Goal: Information Seeking & Learning: Learn about a topic

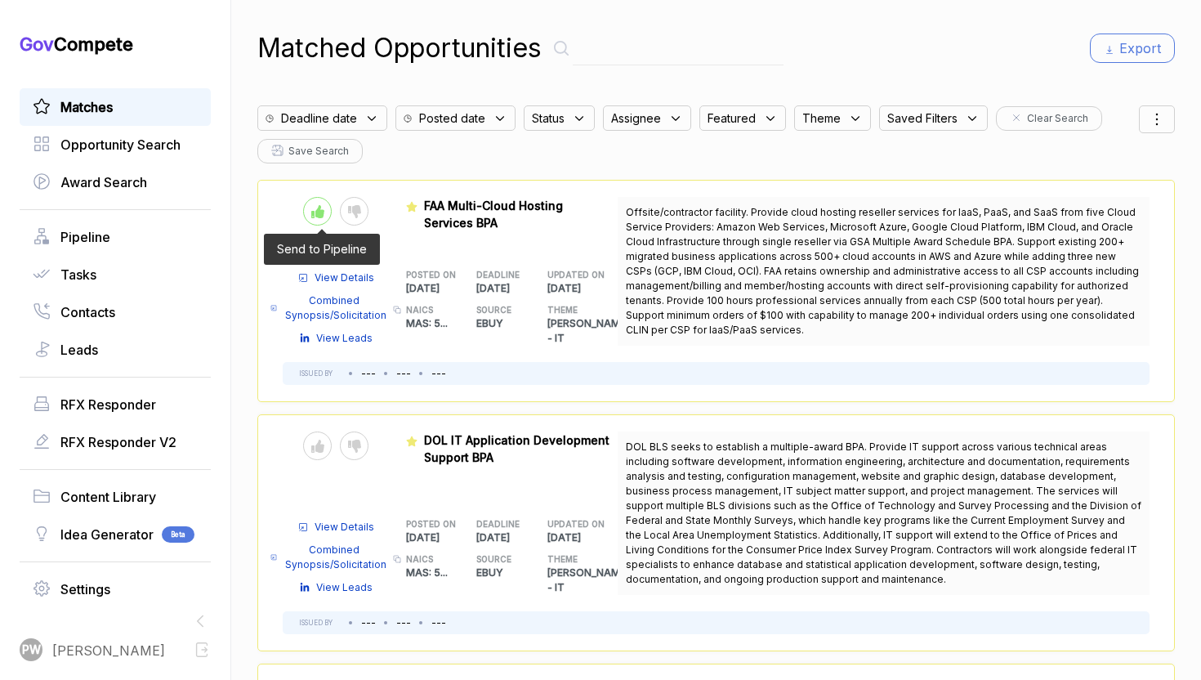
click at [311, 202] on div at bounding box center [317, 211] width 29 height 29
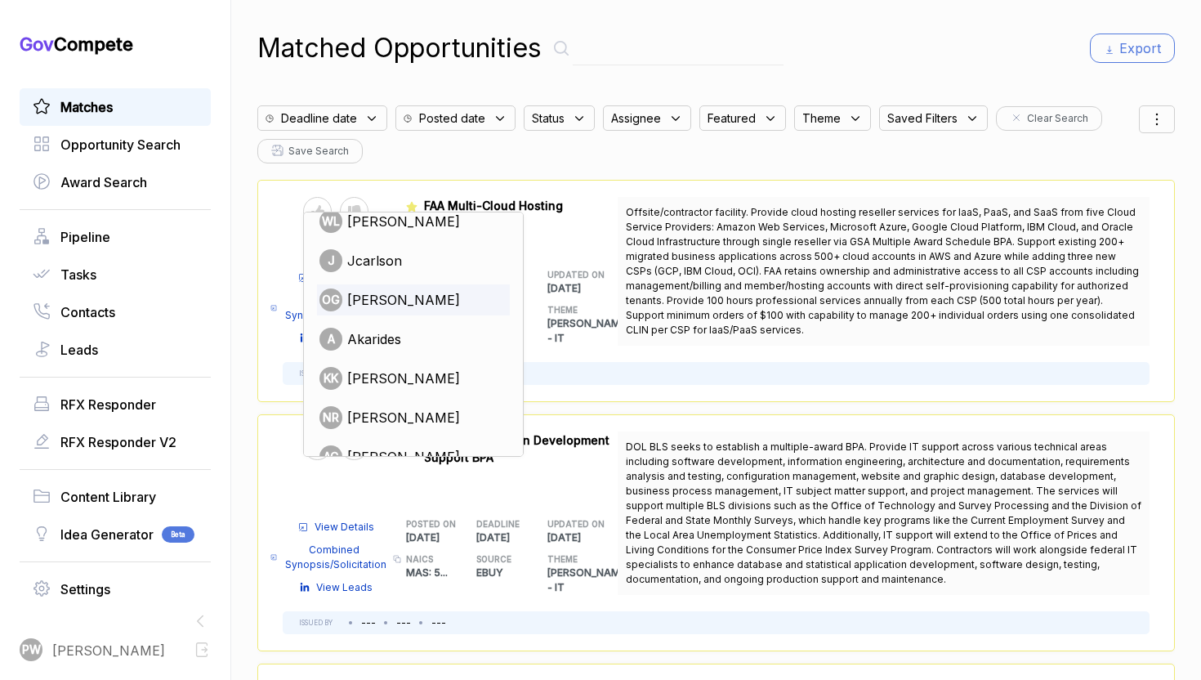
scroll to position [115, 0]
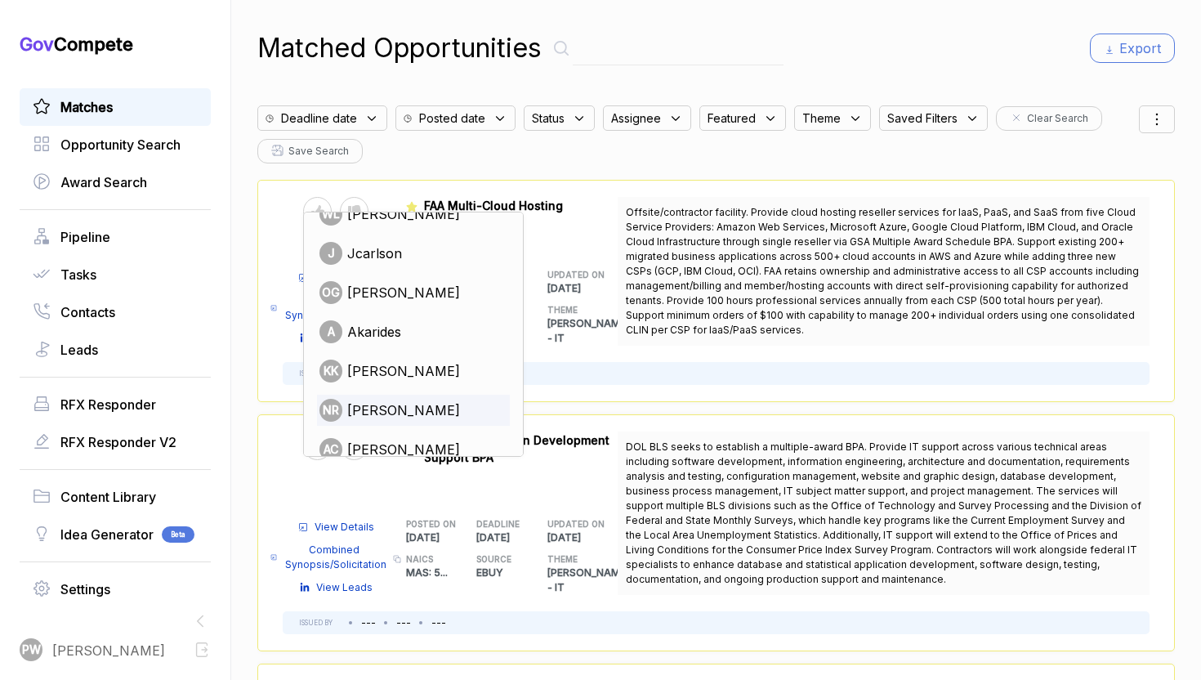
click at [390, 415] on span "[PERSON_NAME]" at bounding box center [403, 410] width 113 height 20
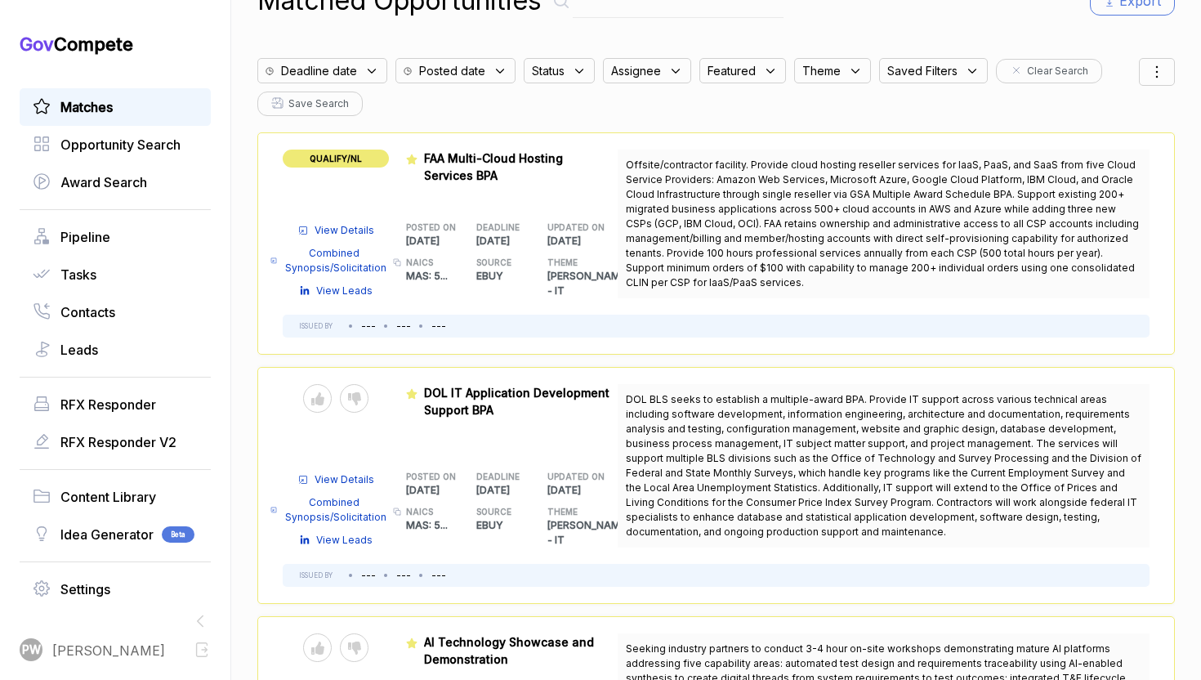
scroll to position [51, 0]
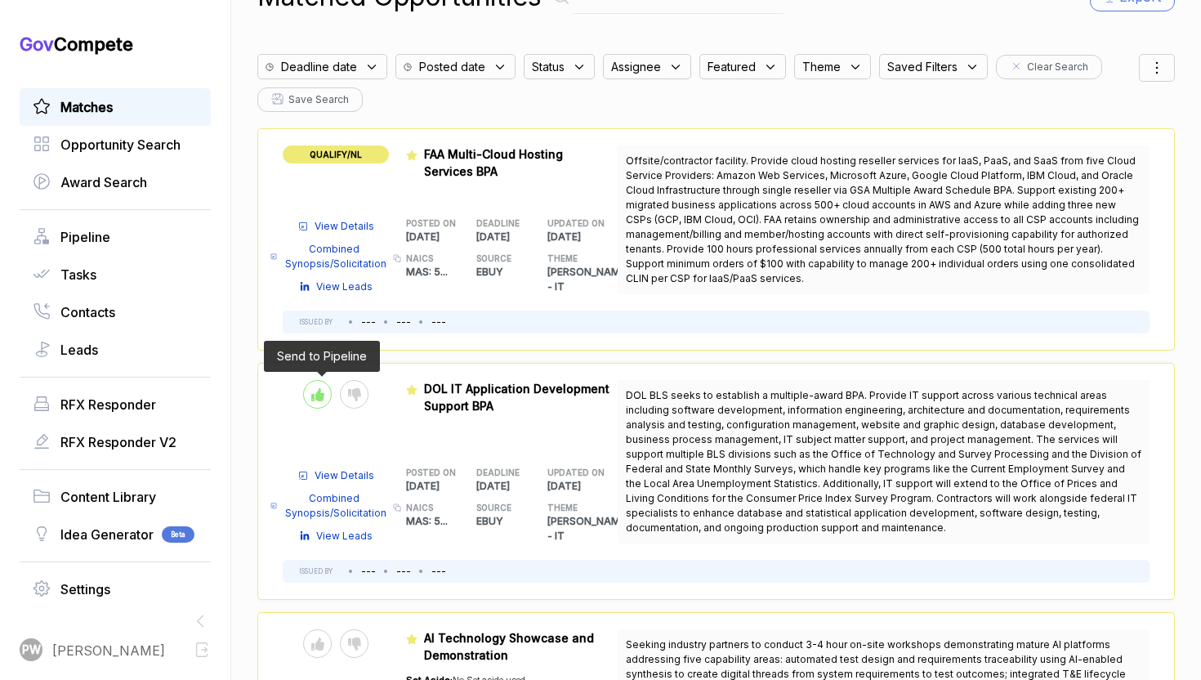
click at [320, 401] on div at bounding box center [317, 394] width 29 height 29
click at [332, 400] on div "Send to Pipeline Reject" at bounding box center [335, 394] width 65 height 29
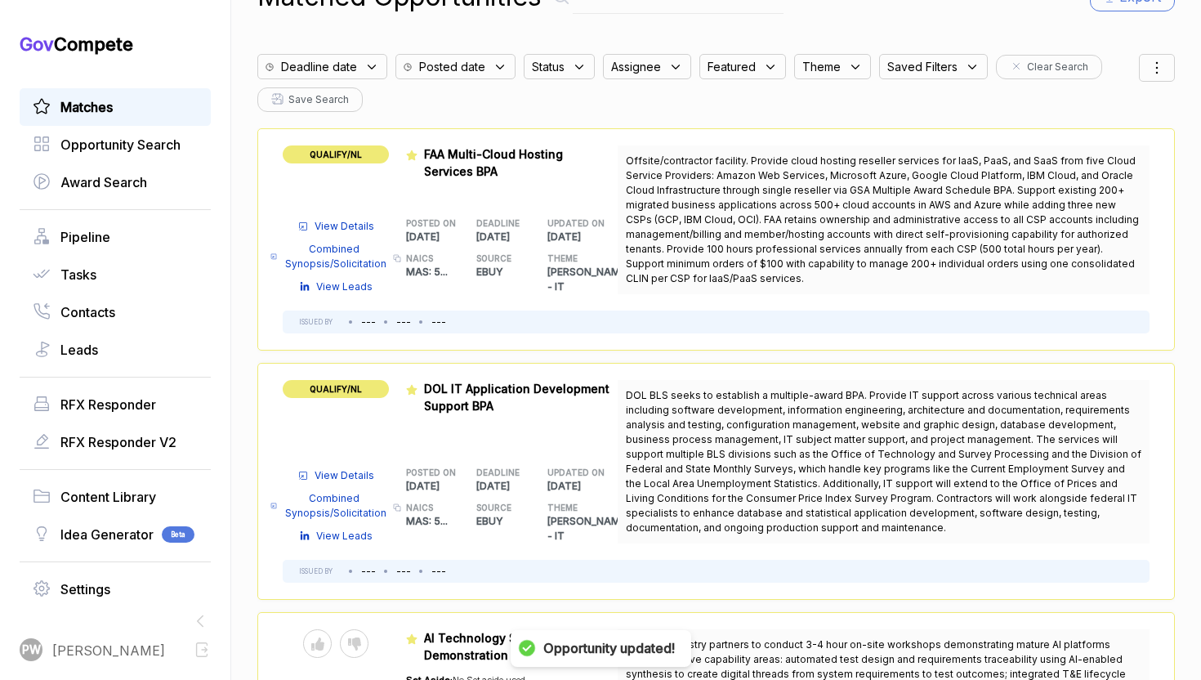
click at [355, 390] on span "QUALIFY/NL" at bounding box center [336, 389] width 106 height 18
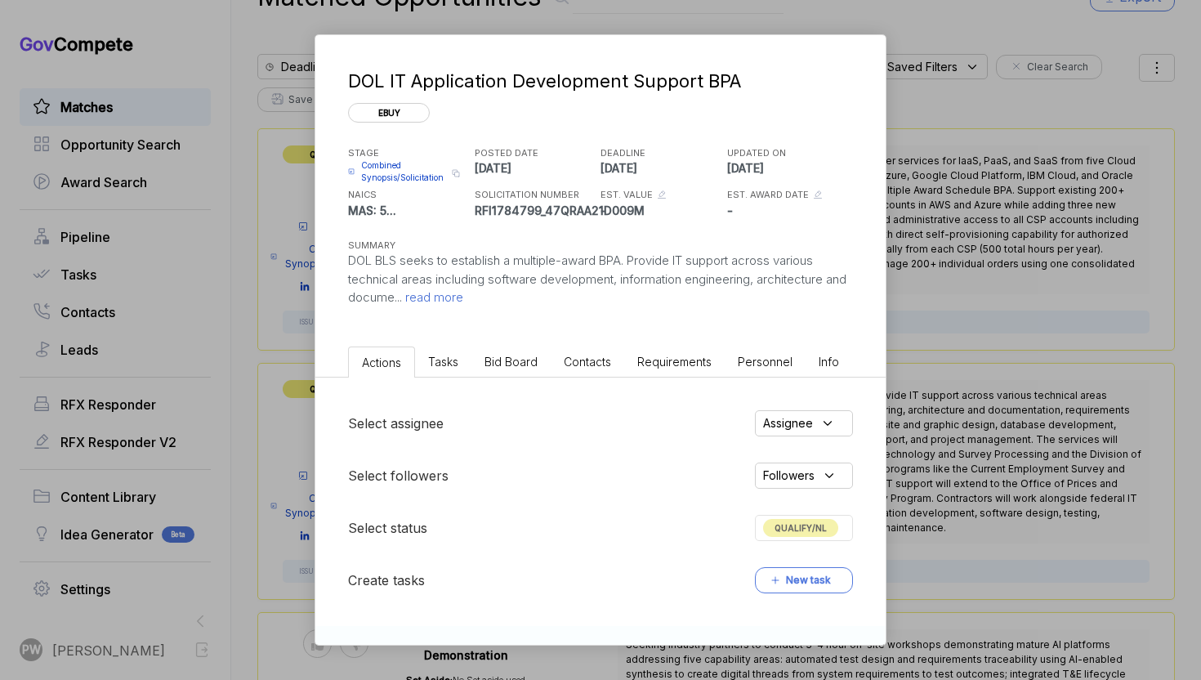
click at [799, 427] on span "Assignee" at bounding box center [788, 422] width 50 height 17
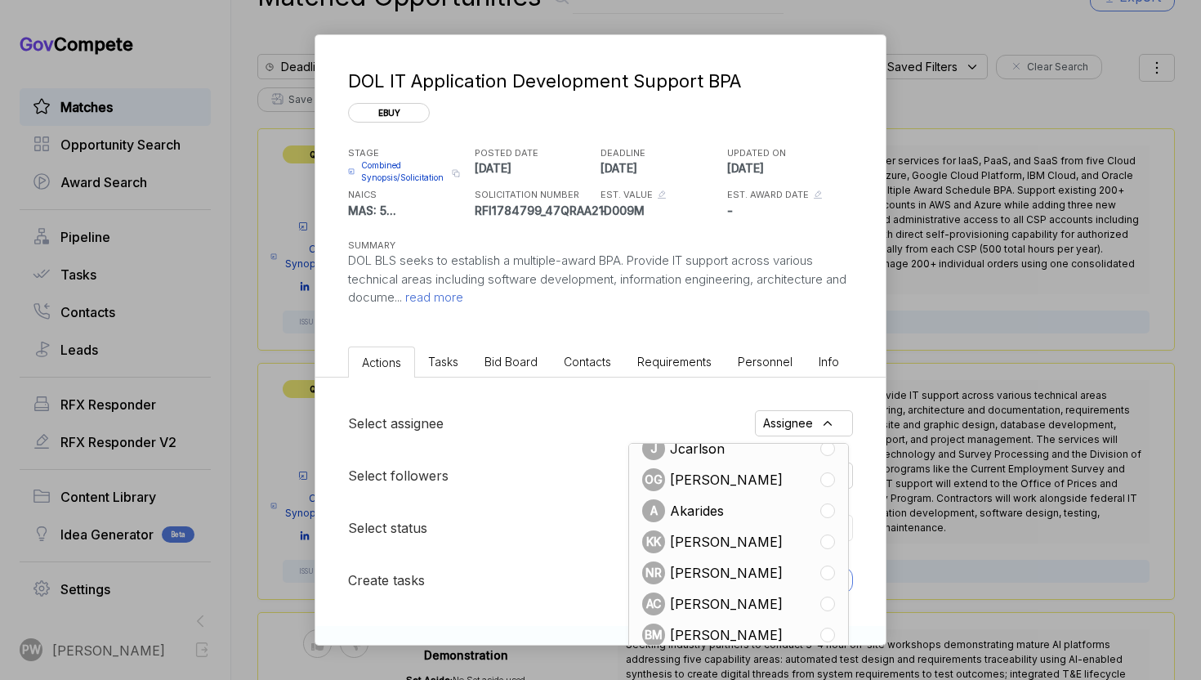
scroll to position [138, 0]
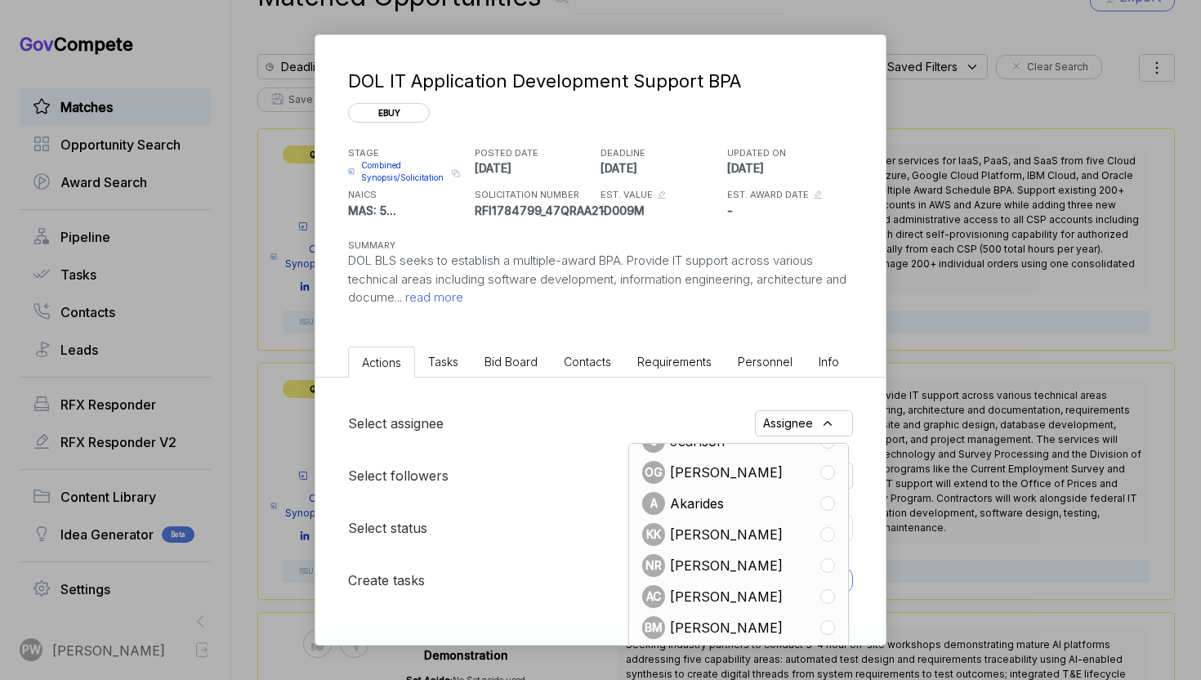
click at [692, 567] on span "[PERSON_NAME]" at bounding box center [726, 565] width 113 height 20
checkbox input "true"
click at [917, 484] on div "DOL IT Application Development Support BPA ebuy STAGE Combined Synopsis/Solicit…" at bounding box center [600, 340] width 1201 height 680
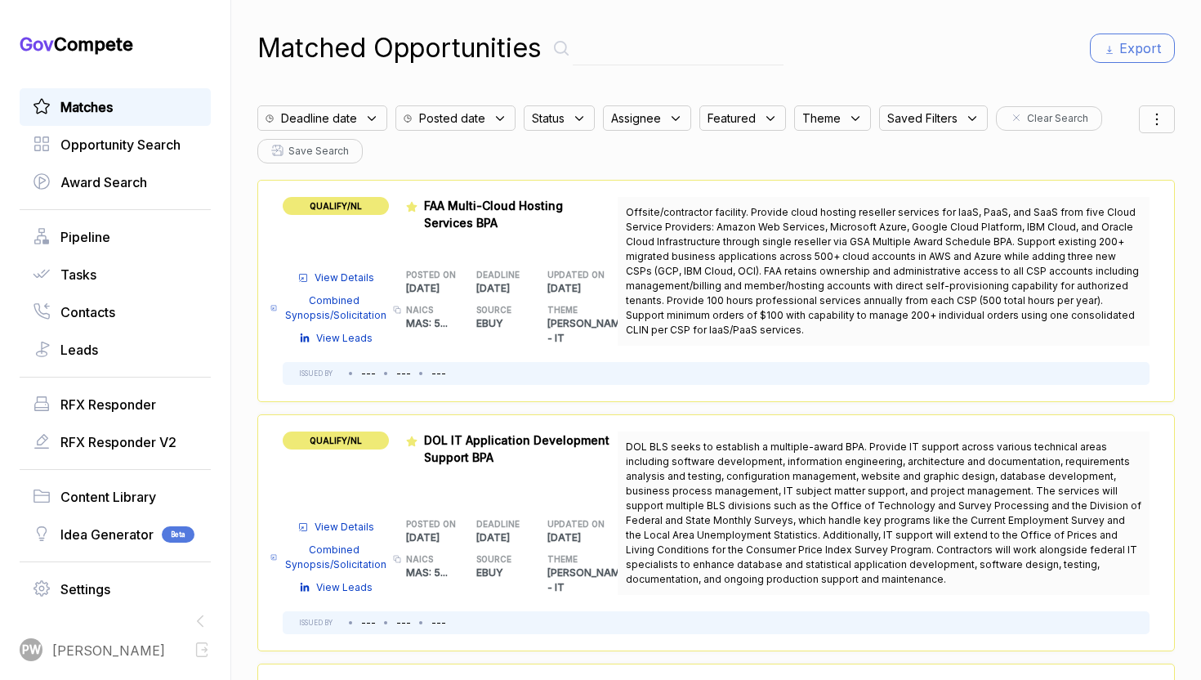
click at [364, 96] on div "Matched Opportunities Export Deadline date Posted date Status Assignee Featured…" at bounding box center [715, 340] width 917 height 680
click at [360, 111] on div "Deadline date" at bounding box center [322, 117] width 130 height 25
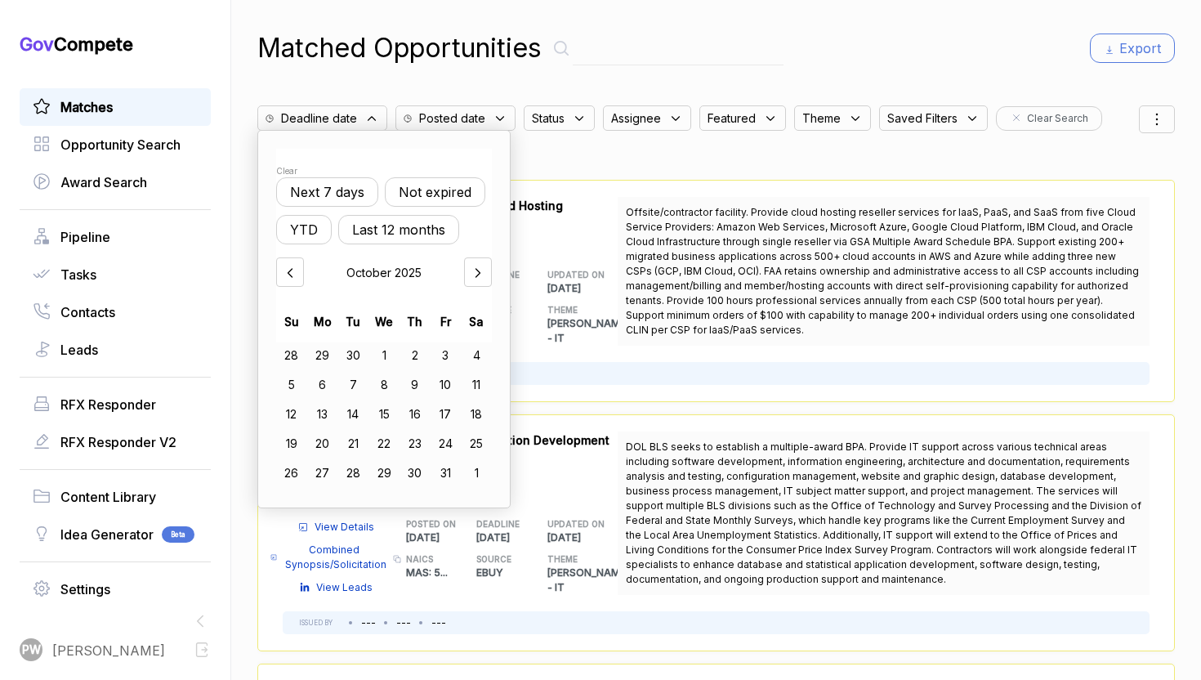
click at [436, 184] on button "Not expired" at bounding box center [435, 191] width 100 height 29
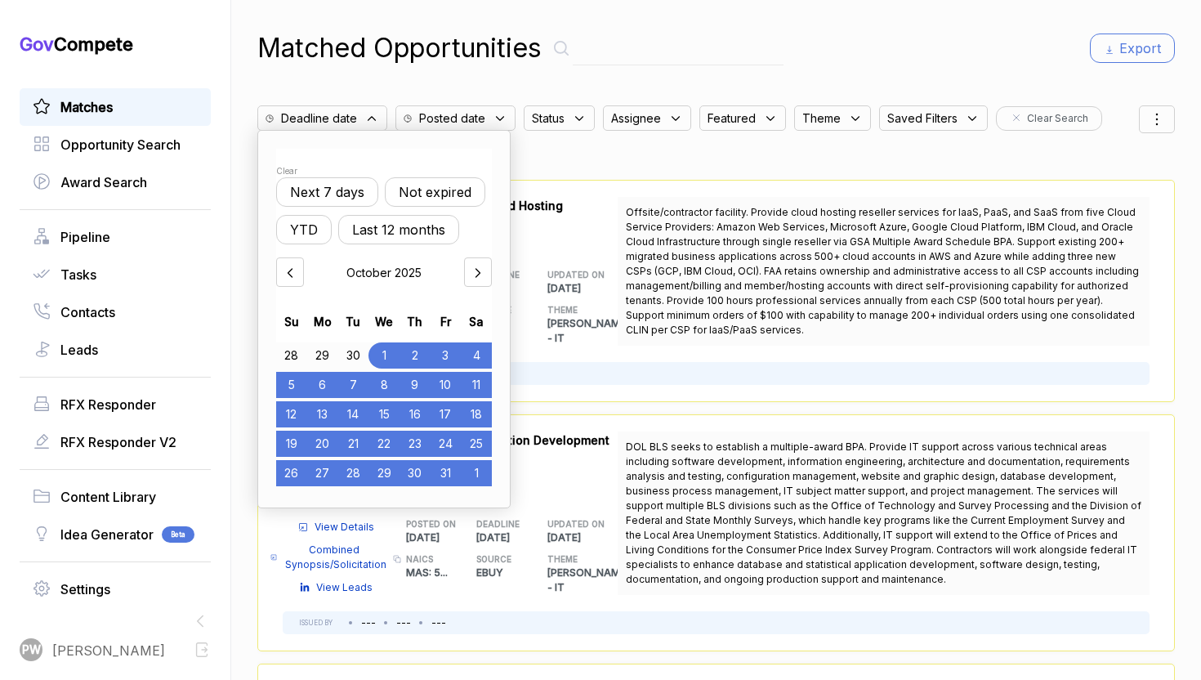
click at [566, 120] on div "Status" at bounding box center [559, 117] width 71 height 25
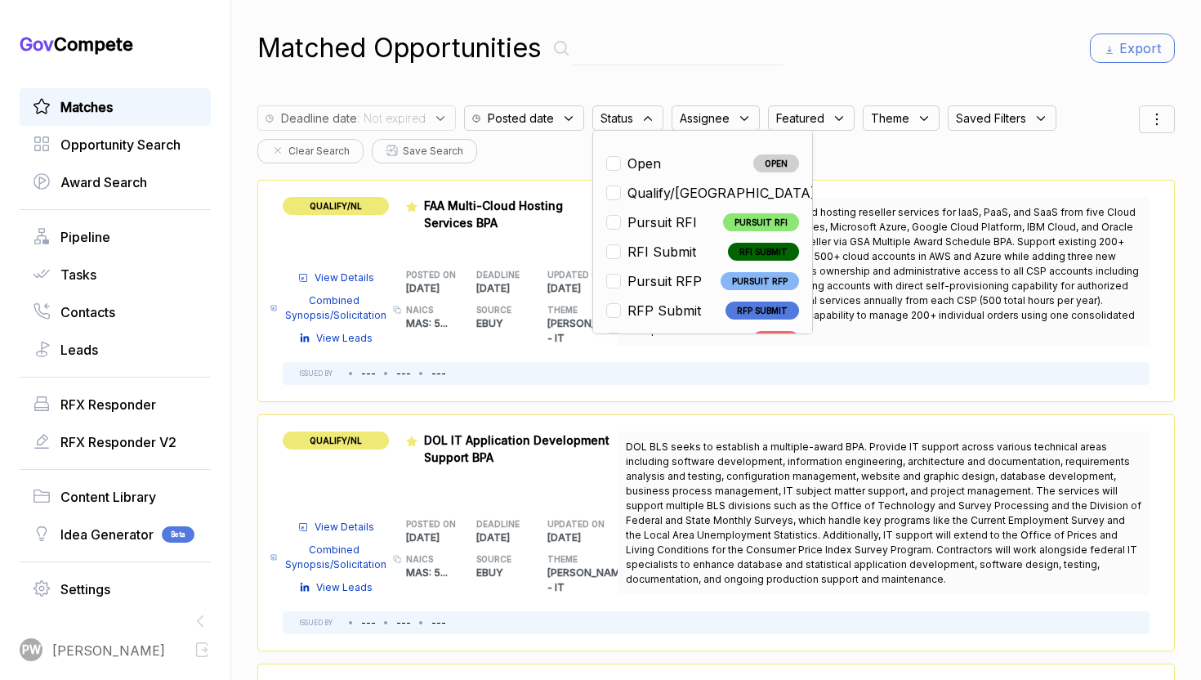
click at [632, 162] on span "Open" at bounding box center [643, 164] width 33 height 20
checkbox input "true"
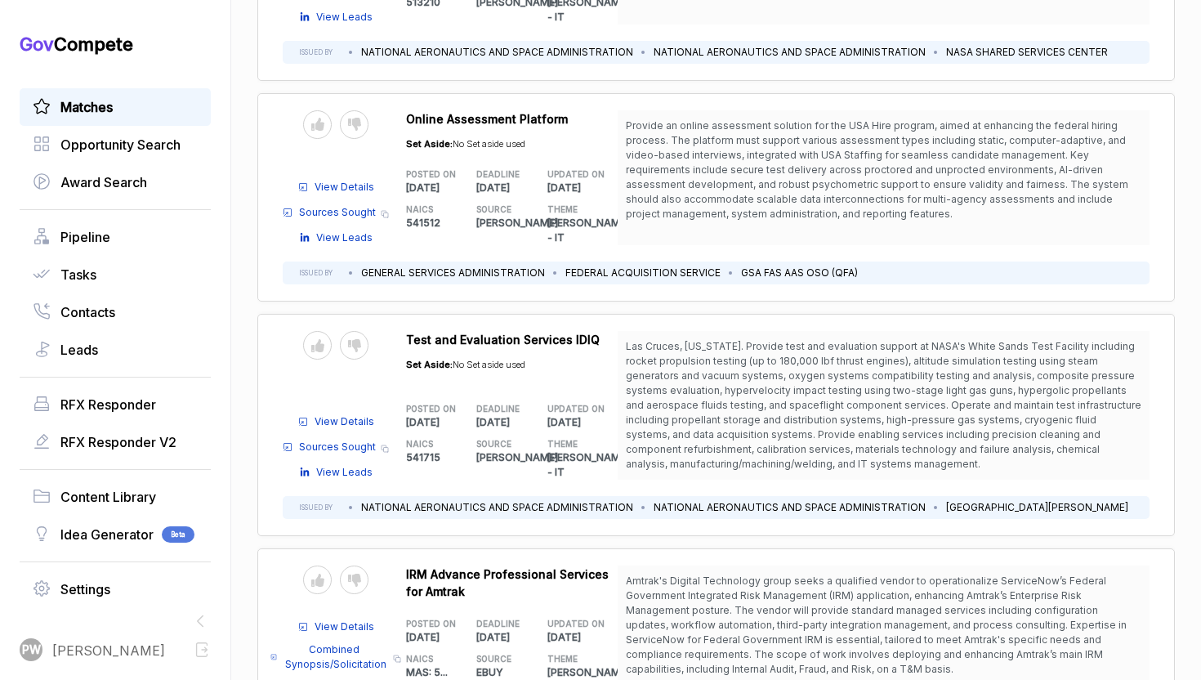
scroll to position [1761, 0]
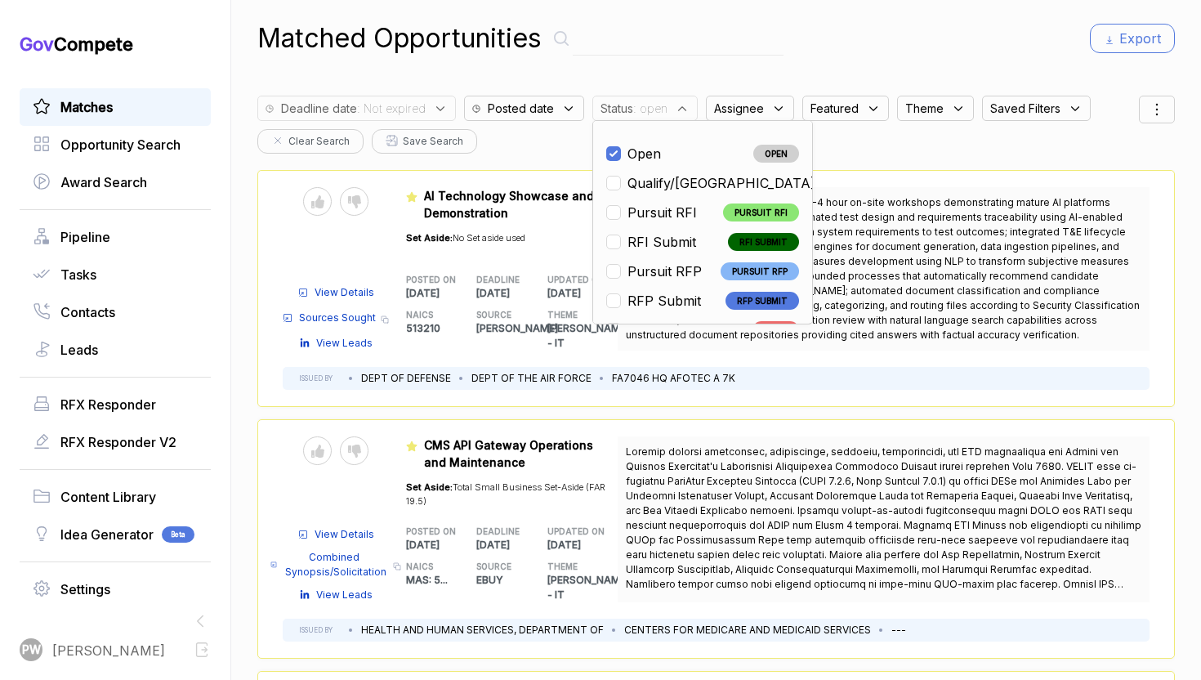
scroll to position [4, 0]
